Goal: Task Accomplishment & Management: Use online tool/utility

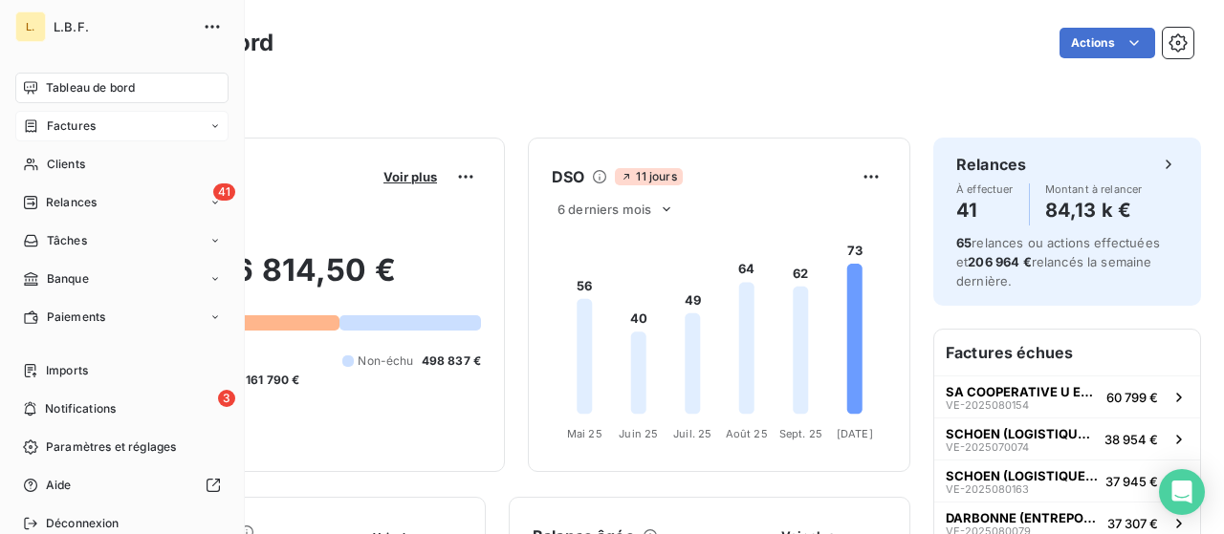
click at [43, 123] on div "Factures" at bounding box center [59, 126] width 73 height 17
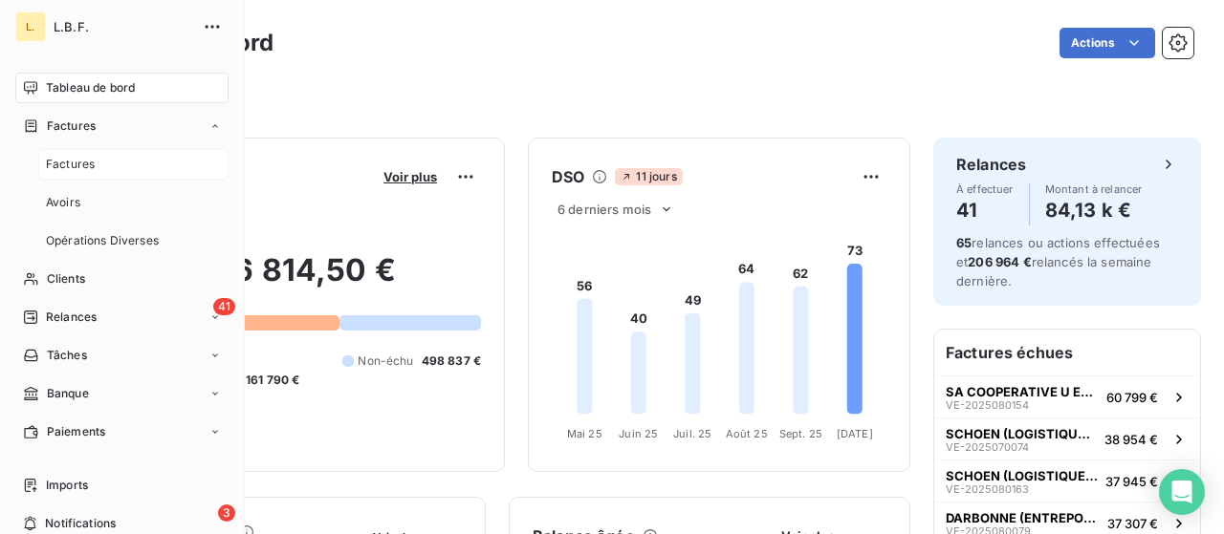
click at [91, 160] on span "Factures" at bounding box center [70, 164] width 49 height 17
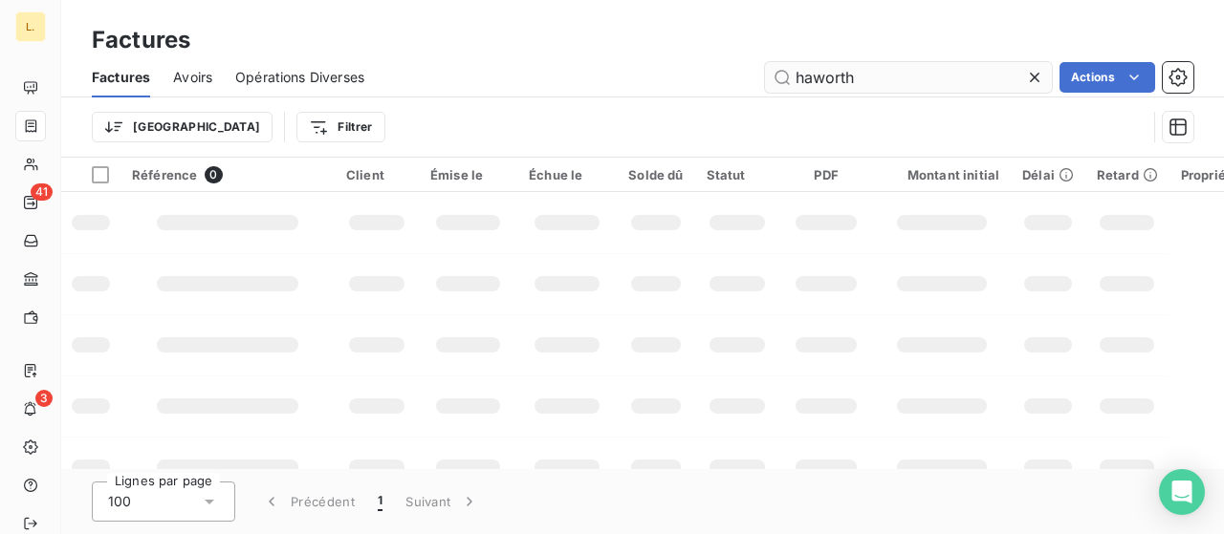
drag, startPoint x: 838, startPoint y: 83, endPoint x: 772, endPoint y: 89, distance: 66.2
click at [778, 91] on input "haworth" at bounding box center [908, 77] width 287 height 31
type input "Perot"
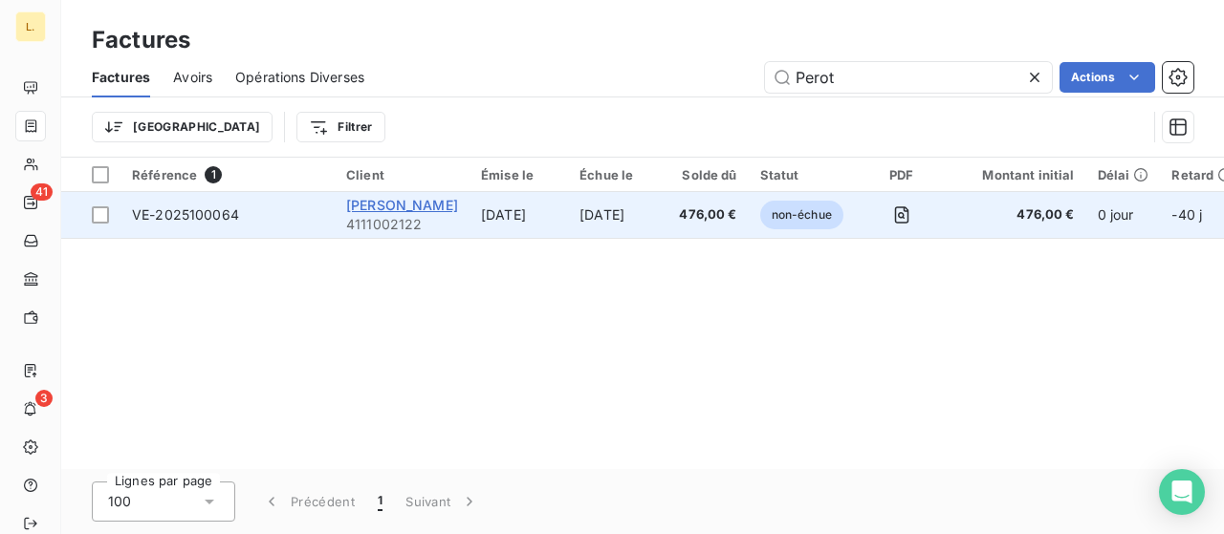
click at [403, 204] on span "[PERSON_NAME]" at bounding box center [402, 205] width 112 height 16
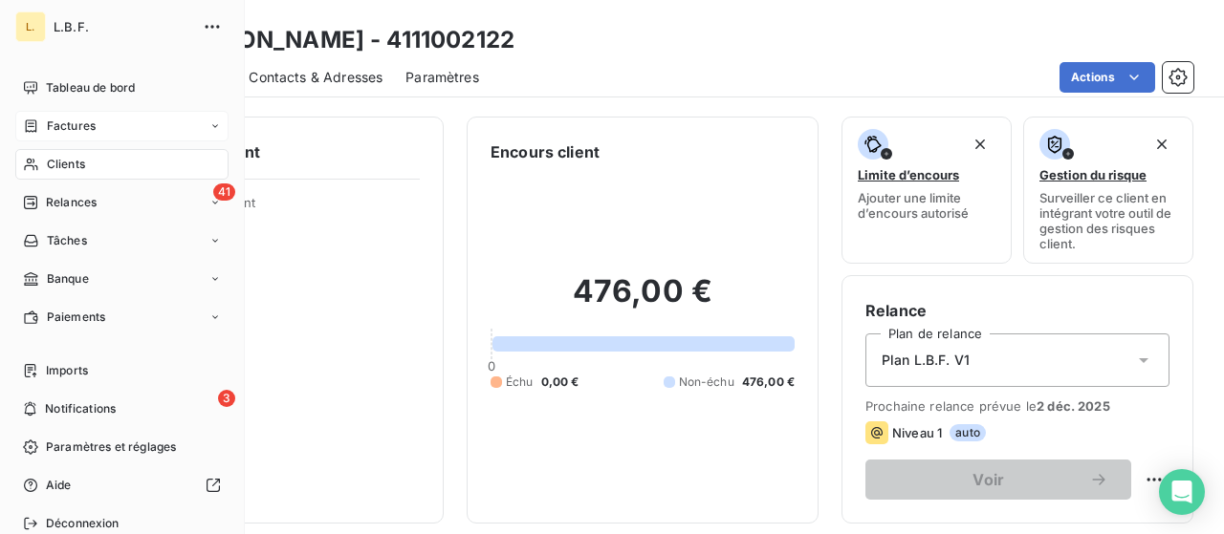
click at [75, 132] on span "Factures" at bounding box center [71, 126] width 49 height 17
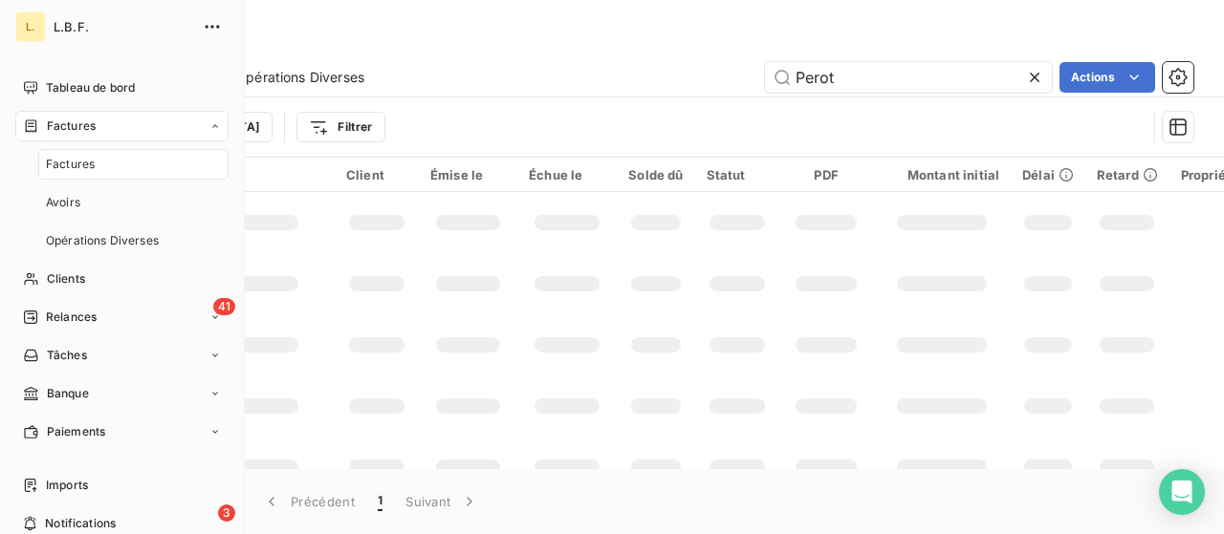
click at [115, 158] on div "Factures" at bounding box center [133, 164] width 190 height 31
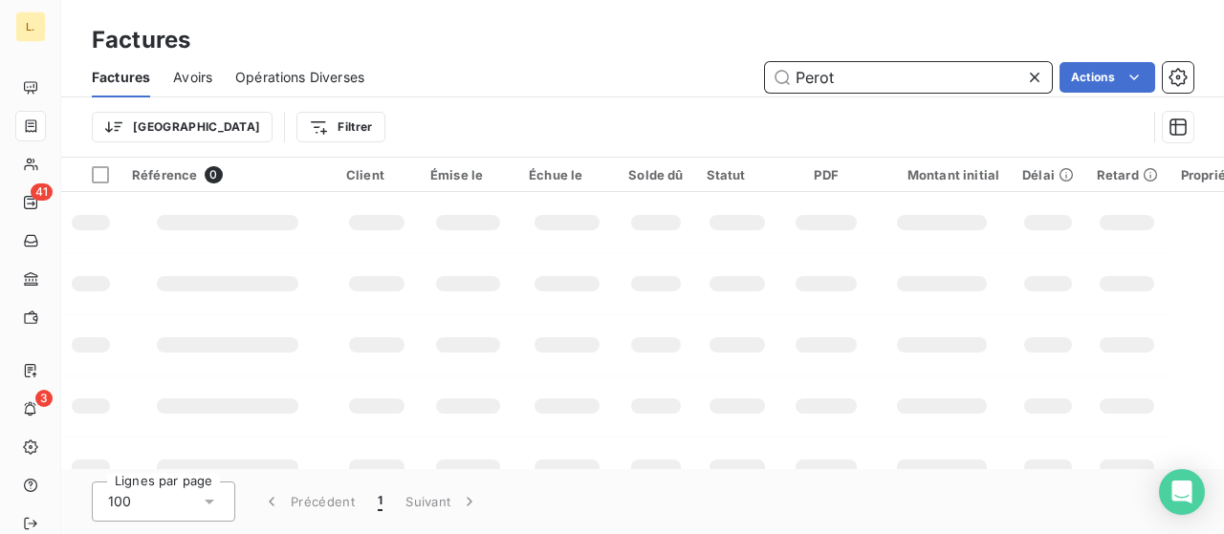
drag, startPoint x: 849, startPoint y: 76, endPoint x: 705, endPoint y: 62, distance: 145.1
click at [705, 62] on div "Perot Actions" at bounding box center [790, 77] width 806 height 31
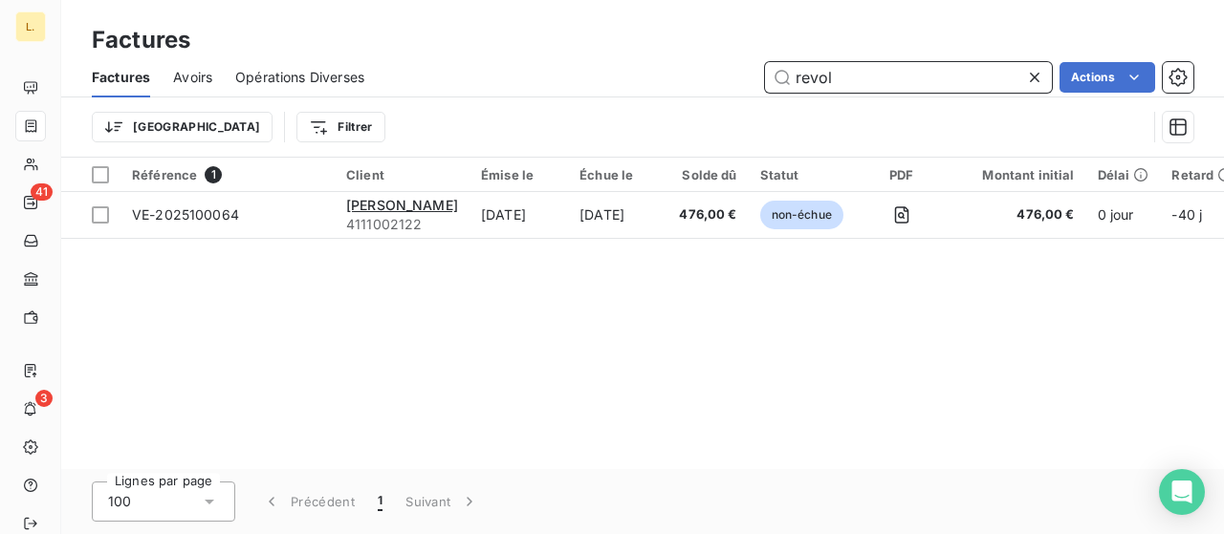
type input "revol"
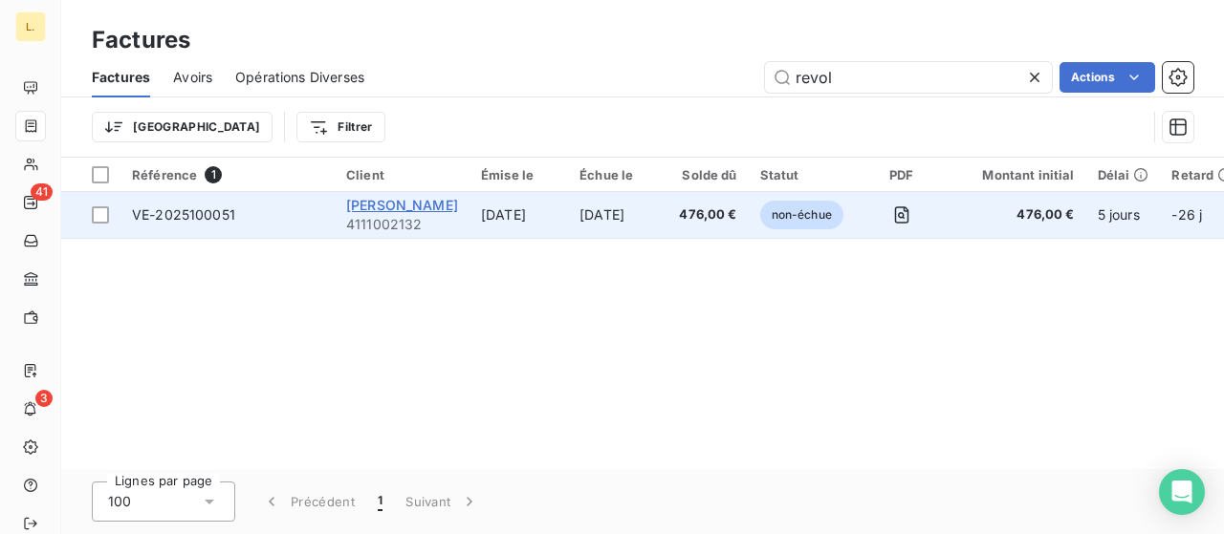
click at [400, 198] on span "[PERSON_NAME]" at bounding box center [402, 205] width 112 height 16
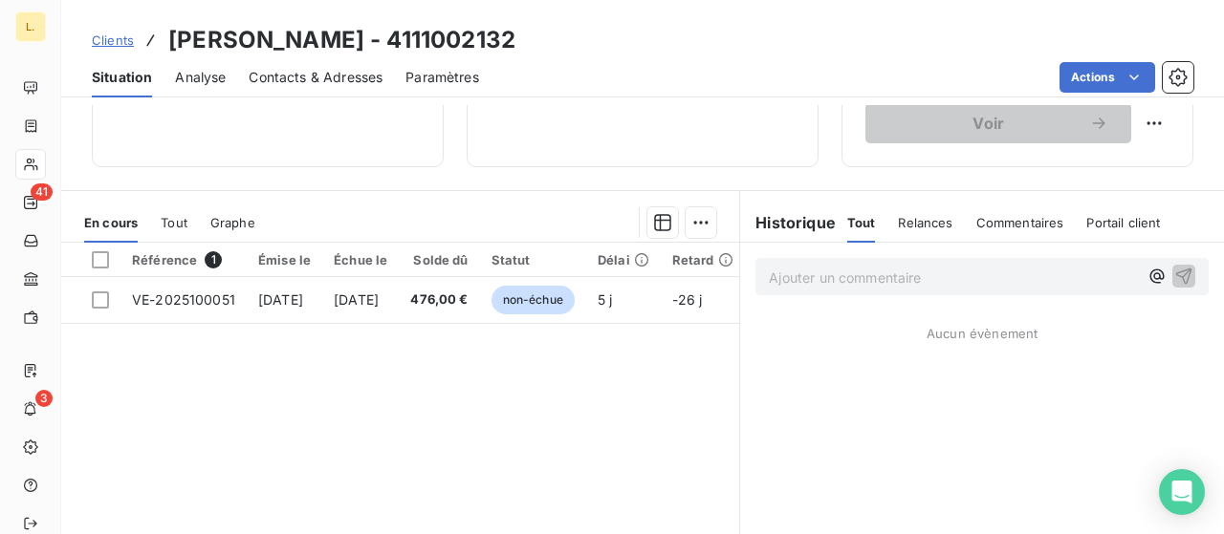
scroll to position [382, 0]
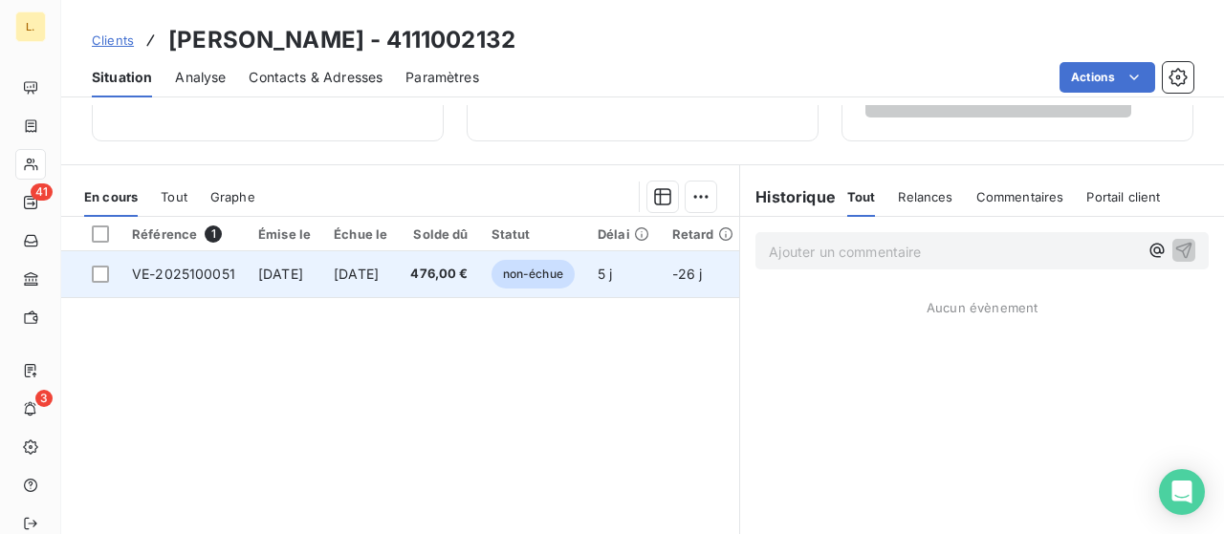
click at [221, 272] on span "VE-2025100051" at bounding box center [183, 274] width 103 height 16
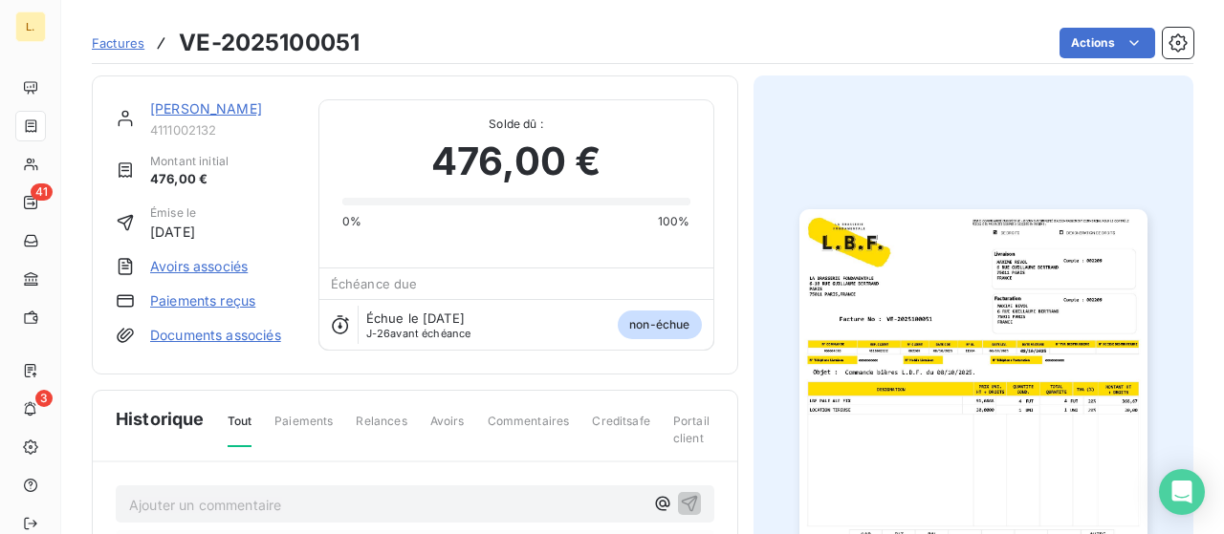
click at [208, 303] on link "Paiements reçus" at bounding box center [202, 301] width 105 height 19
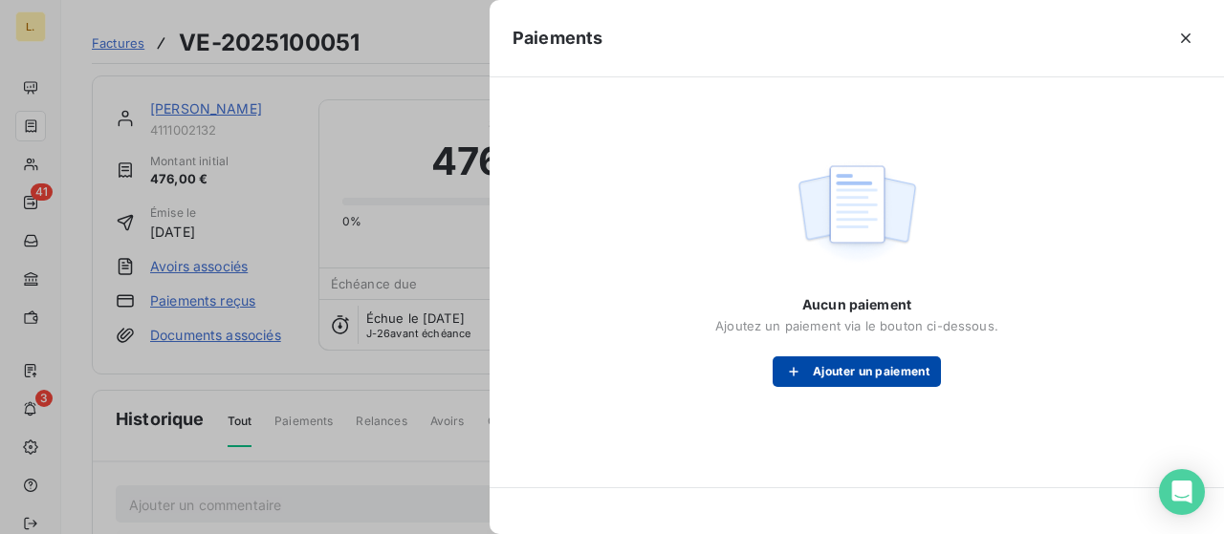
click at [819, 362] on button "Ajouter un paiement" at bounding box center [856, 372] width 168 height 31
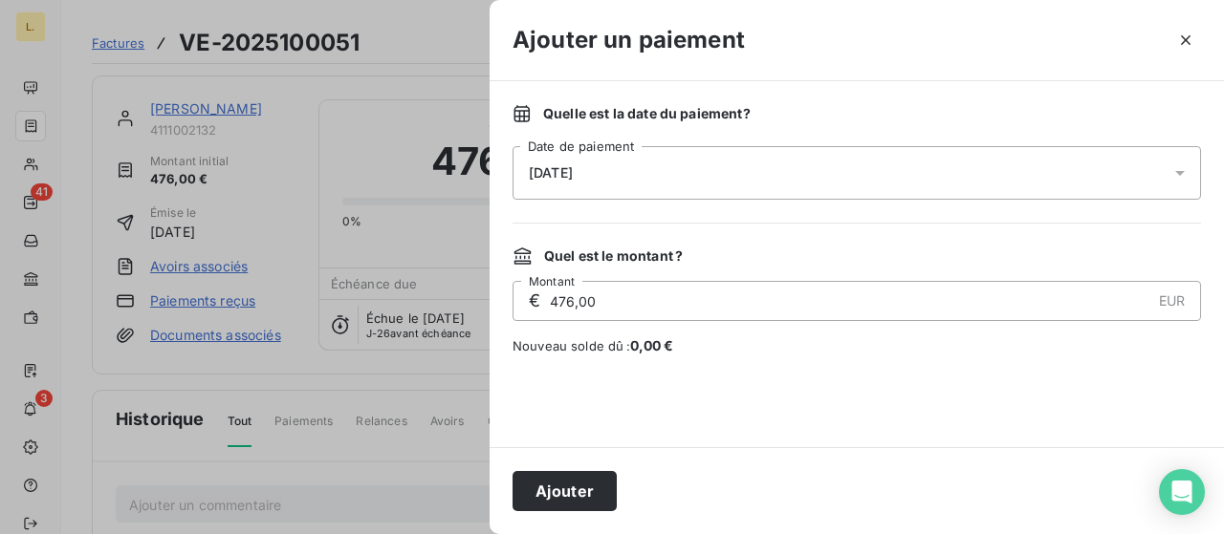
click at [600, 165] on div "[DATE]" at bounding box center [856, 173] width 688 height 54
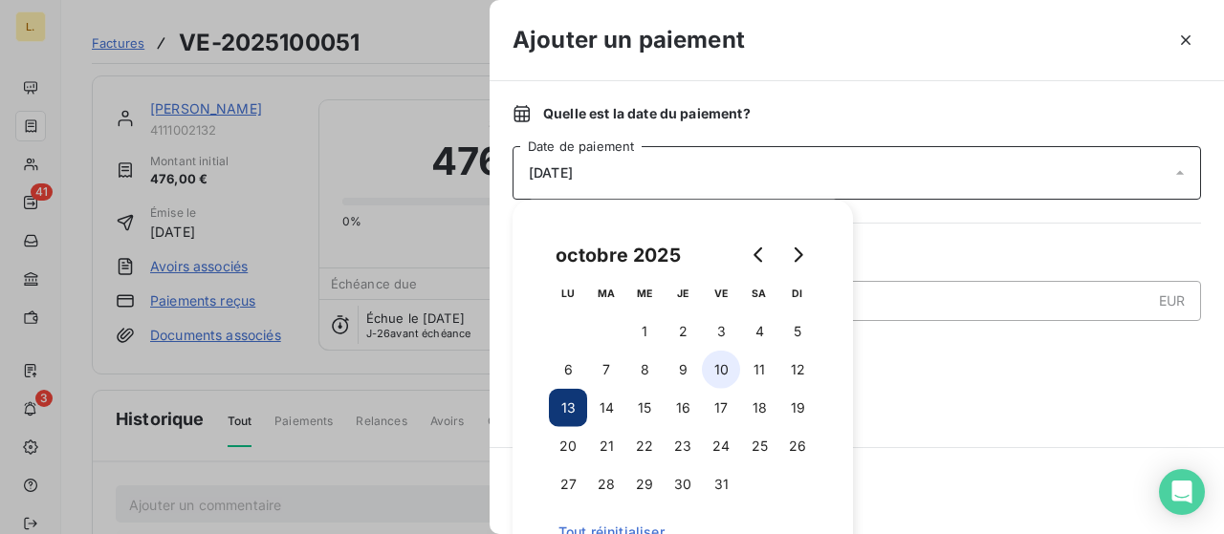
click at [732, 370] on button "10" at bounding box center [721, 370] width 38 height 38
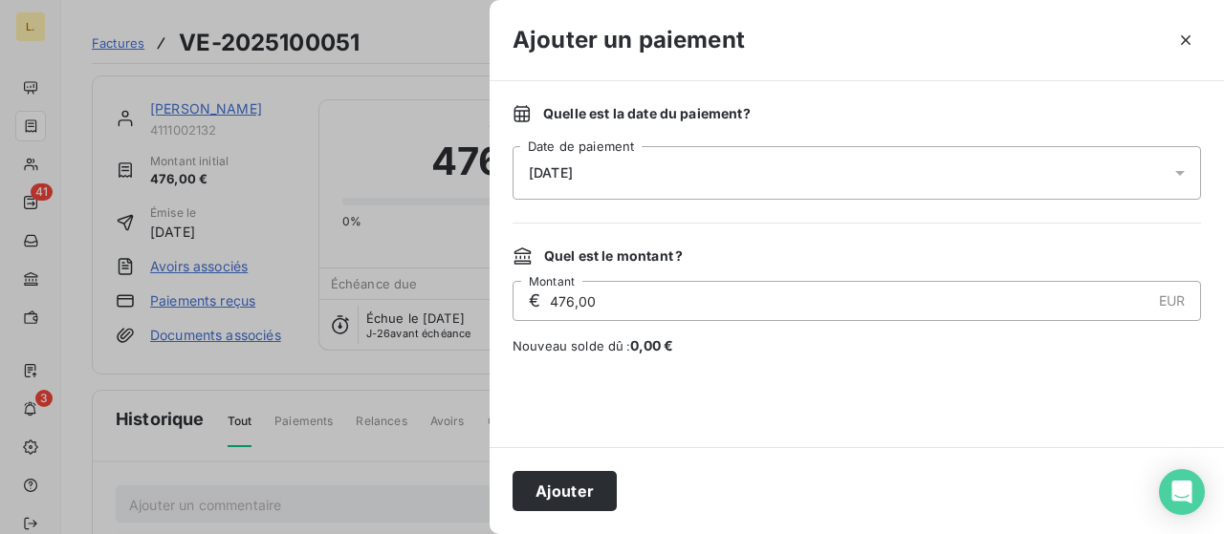
click at [1008, 362] on div "Quelle est la date du paiement ? [DATE] Date de paiement Quel est le montant ? …" at bounding box center [856, 264] width 734 height 366
click at [601, 482] on button "Ajouter" at bounding box center [564, 491] width 104 height 40
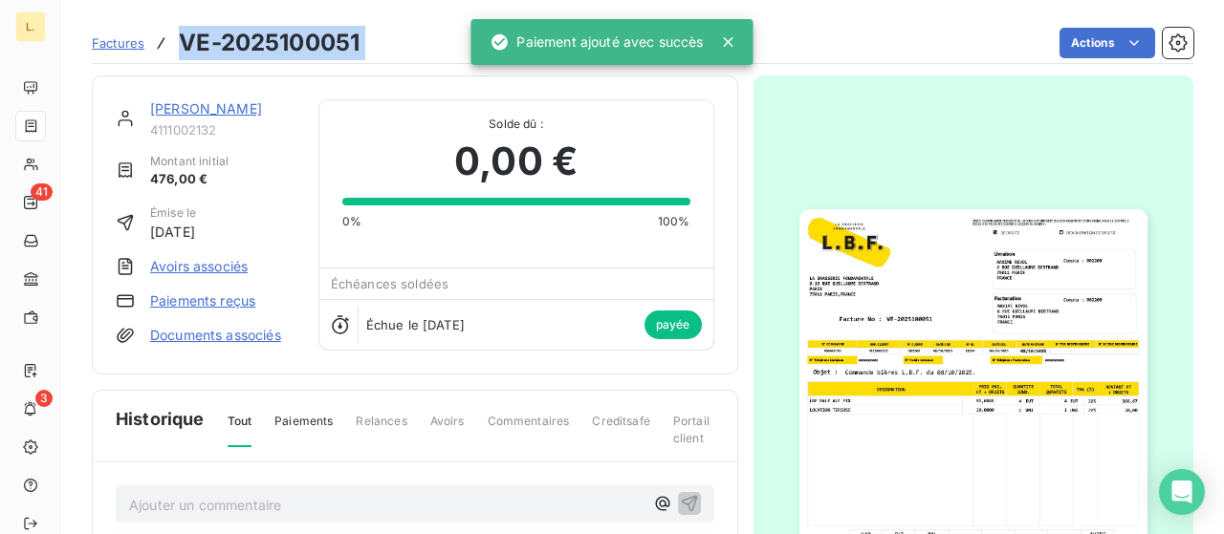
drag, startPoint x: 372, startPoint y: 45, endPoint x: 184, endPoint y: 37, distance: 188.5
click at [184, 37] on div "Factures VE-2025100051 Actions" at bounding box center [642, 43] width 1101 height 40
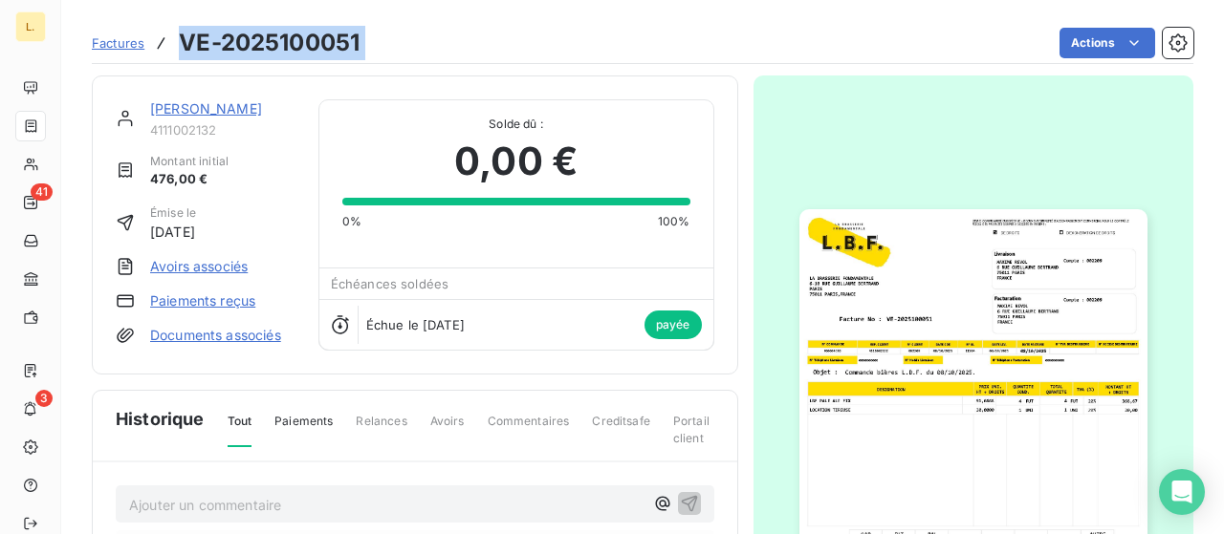
copy section "VE-2025100051 Actions"
